Goal: Find specific page/section: Find specific page/section

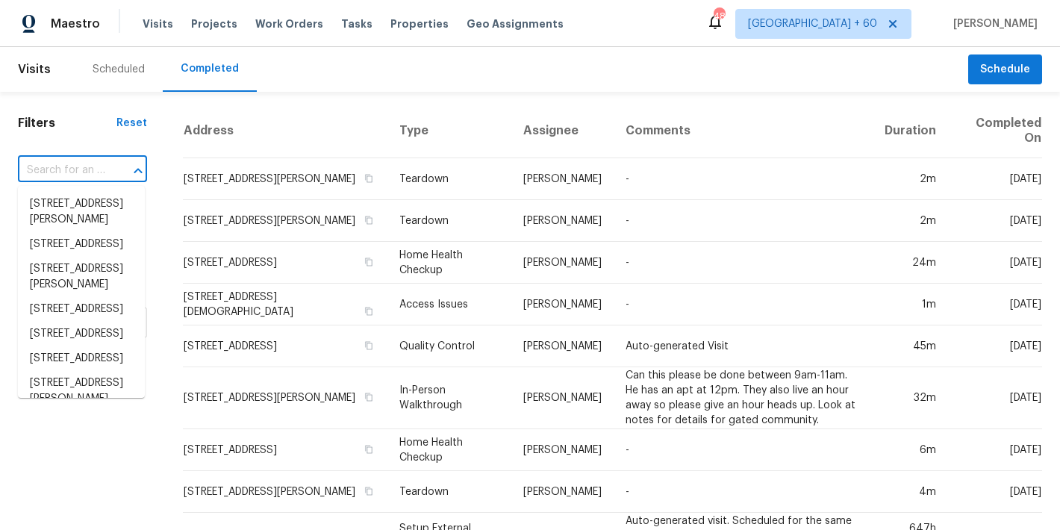
type input "[STREET_ADDRESS]"
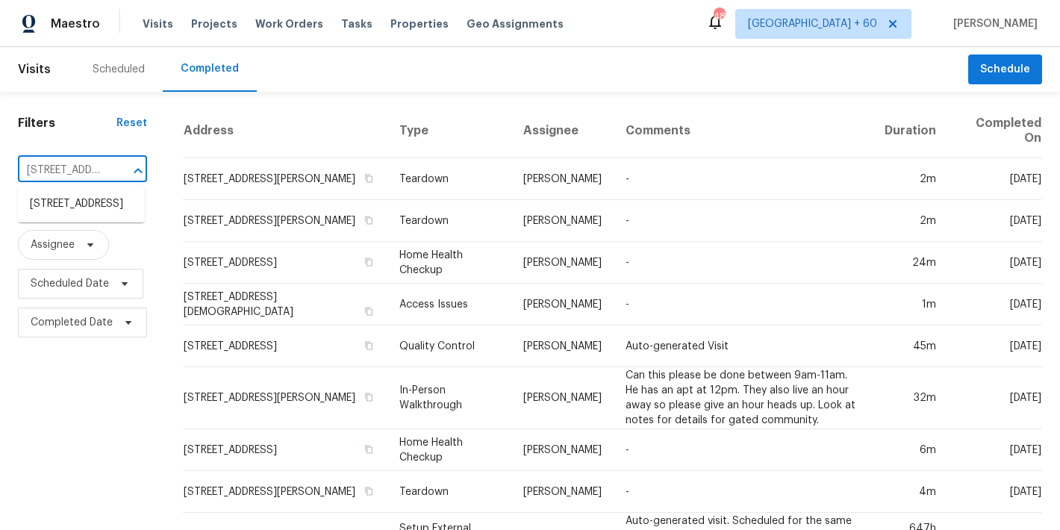
scroll to position [0, 141]
click at [90, 213] on li "[STREET_ADDRESS]" at bounding box center [81, 204] width 127 height 25
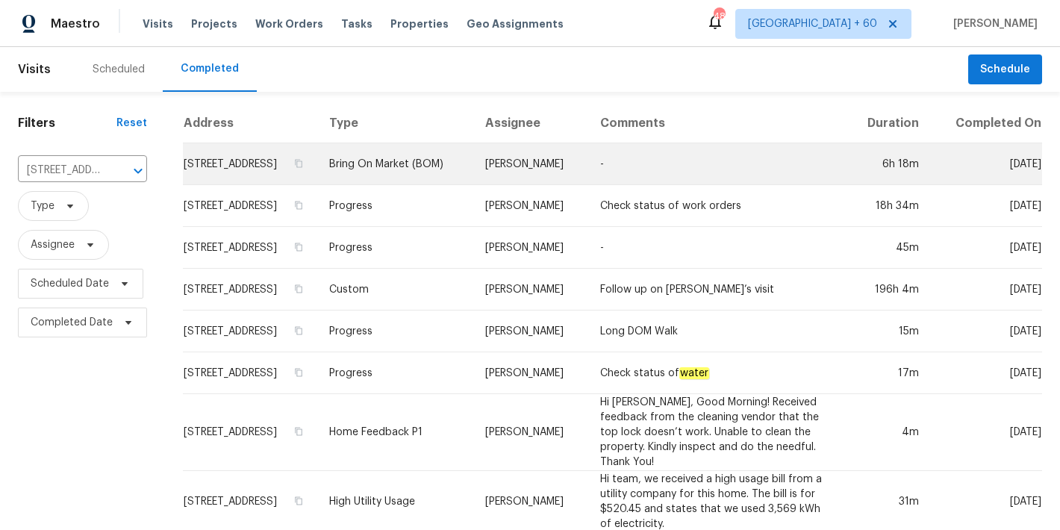
click at [236, 172] on td "[STREET_ADDRESS]" at bounding box center [250, 164] width 134 height 42
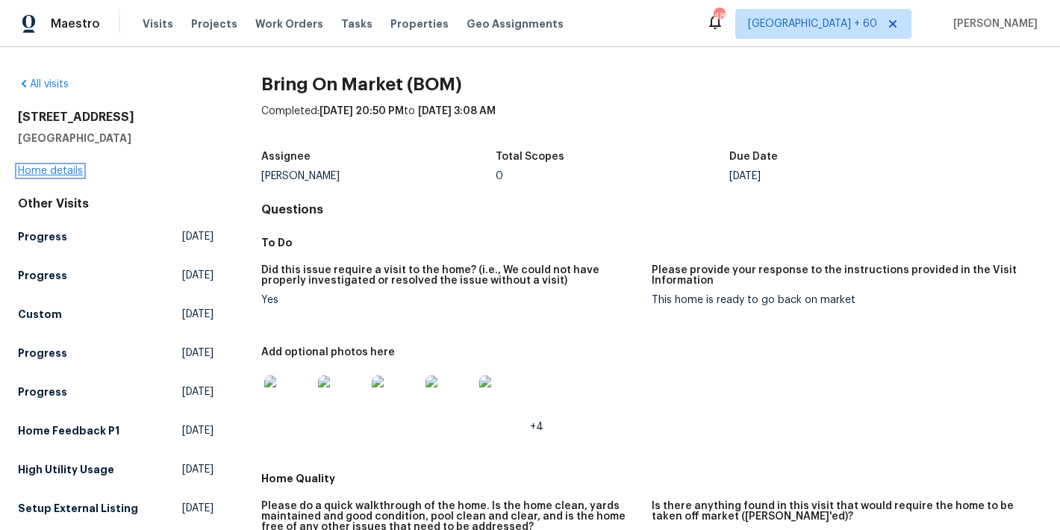
click at [31, 170] on link "Home details" at bounding box center [50, 171] width 65 height 10
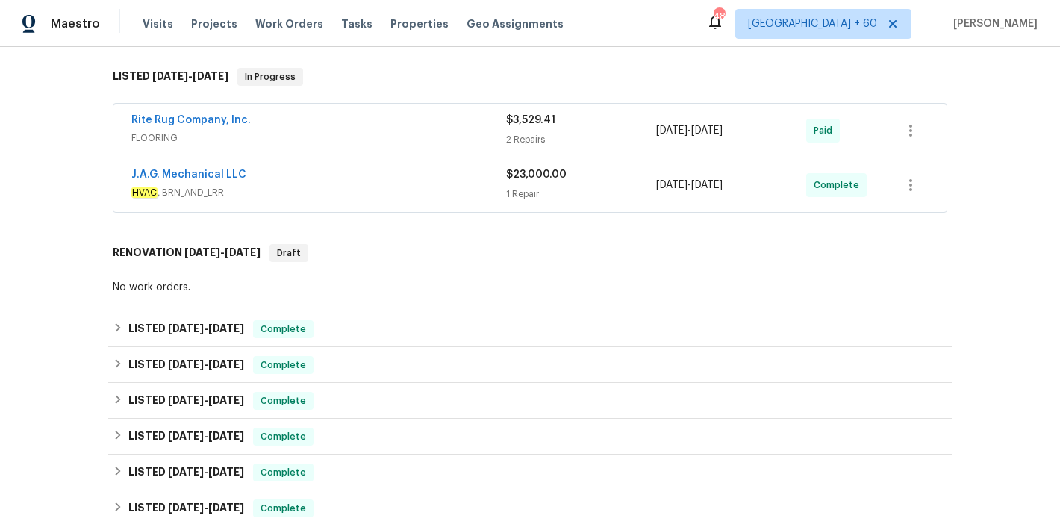
scroll to position [252, 0]
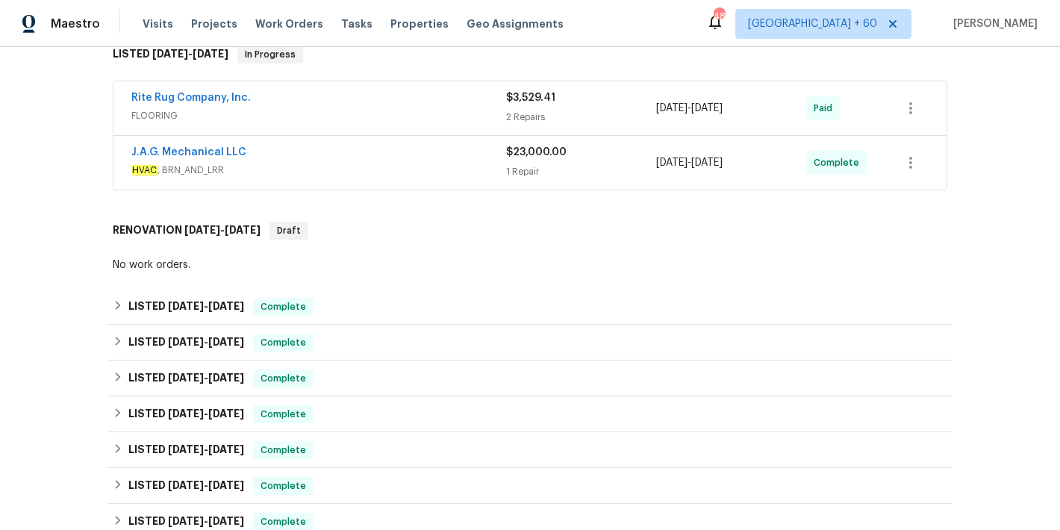
click at [506, 118] on div "2 Repairs" at bounding box center [581, 117] width 150 height 15
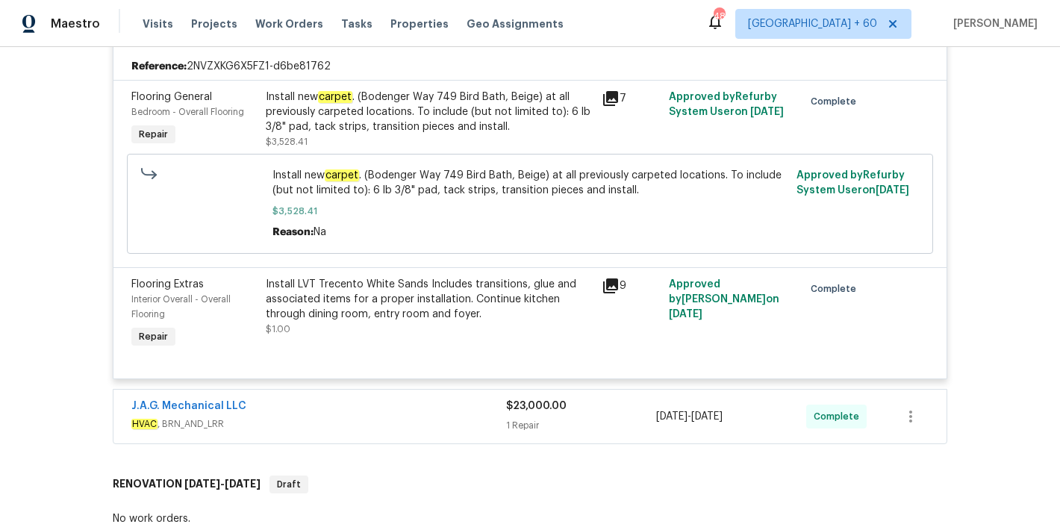
scroll to position [363, 0]
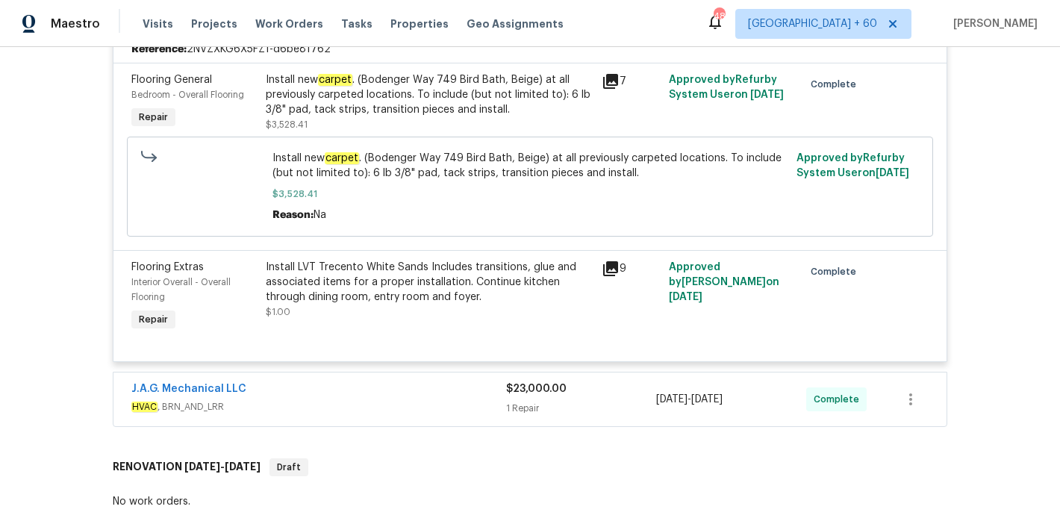
click at [611, 273] on icon at bounding box center [610, 269] width 18 height 18
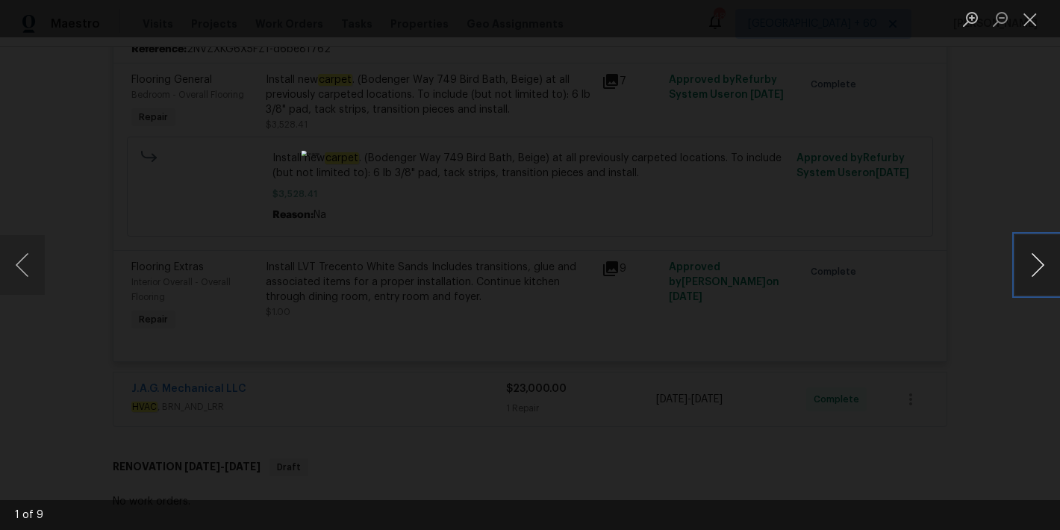
click at [1029, 260] on button "Next image" at bounding box center [1037, 265] width 45 height 60
click at [1039, 21] on button "Close lightbox" at bounding box center [1030, 19] width 30 height 26
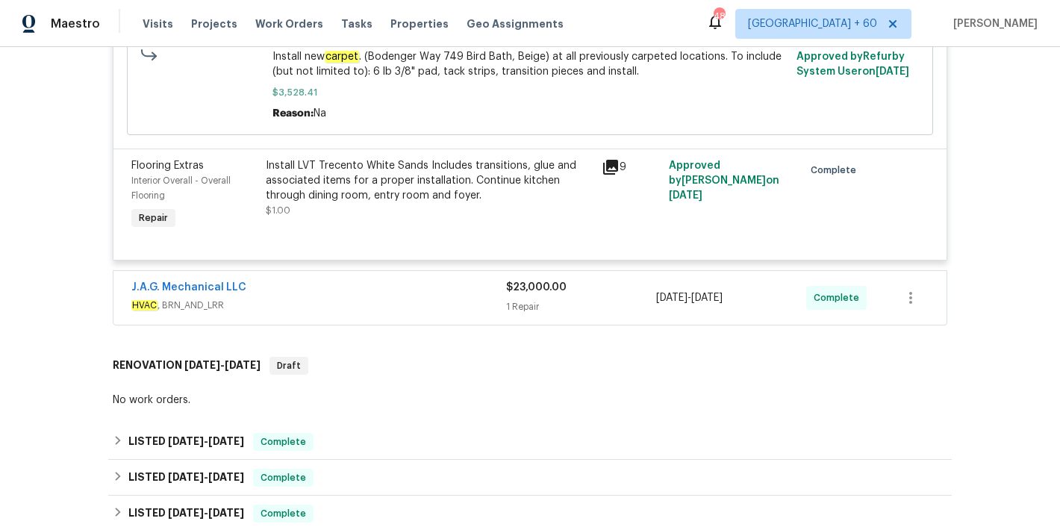
scroll to position [0, 0]
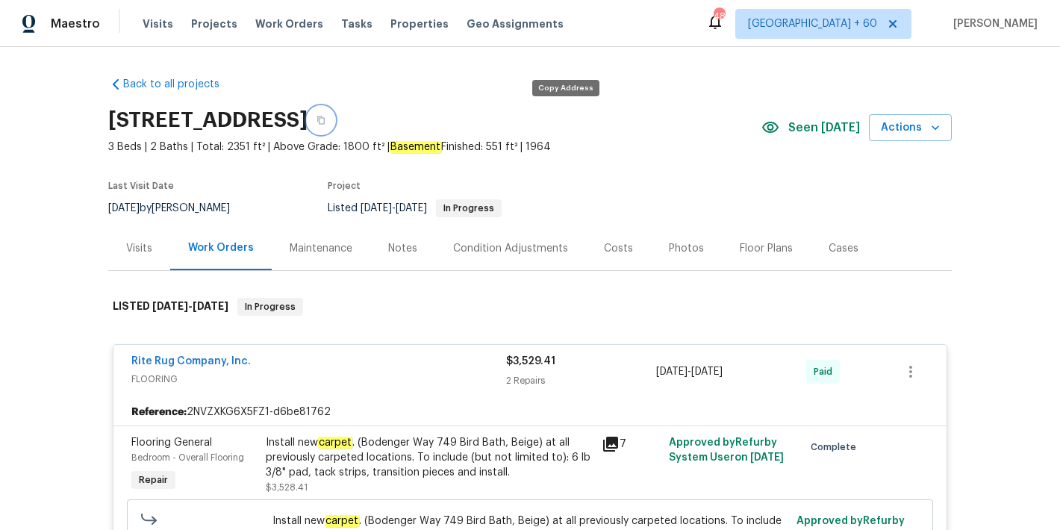
click at [334, 122] on button "button" at bounding box center [320, 120] width 27 height 27
click at [159, 23] on span "Visits" at bounding box center [158, 23] width 31 height 15
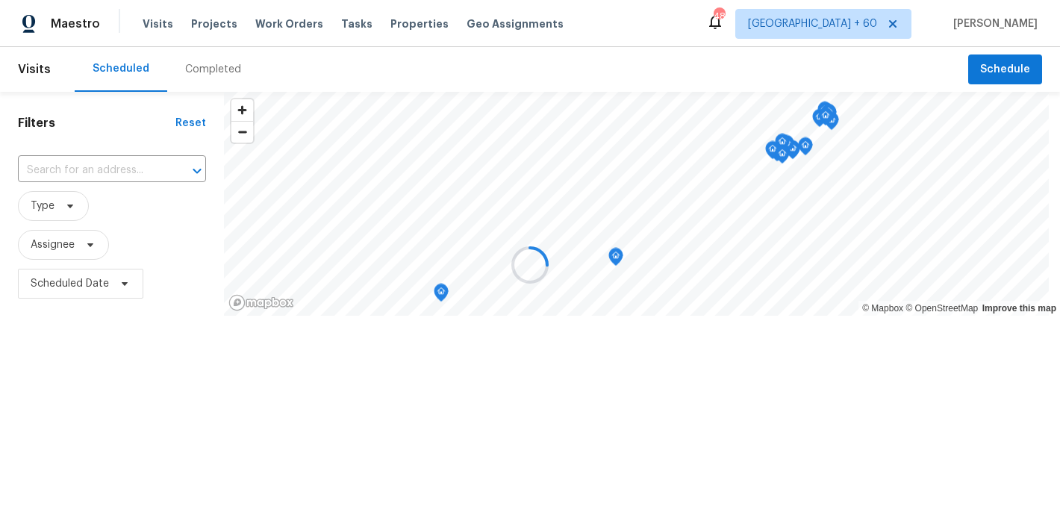
click at [384, 56] on div "Scheduled Completed" at bounding box center [521, 69] width 893 height 45
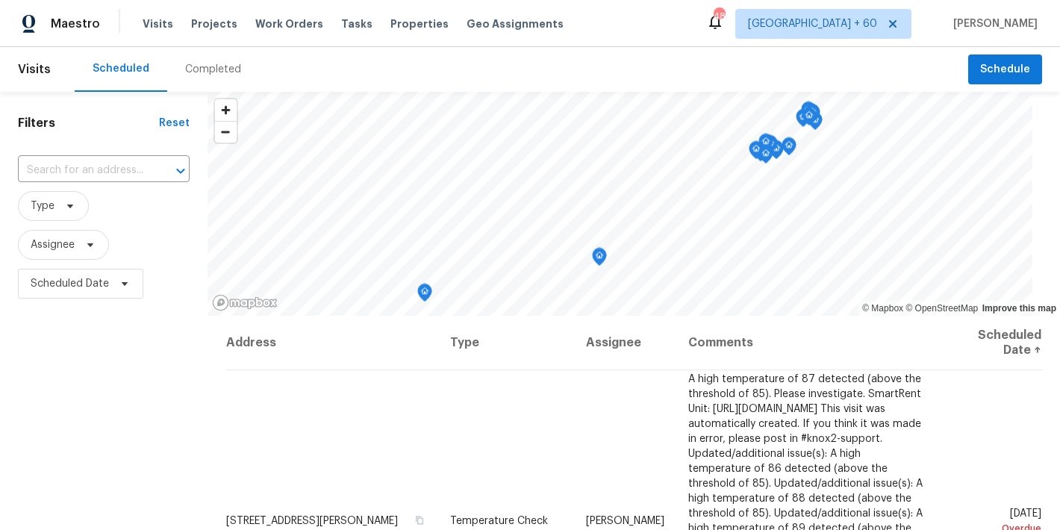
click at [216, 65] on div "Completed" at bounding box center [213, 69] width 56 height 15
